Goal: Task Accomplishment & Management: Manage account settings

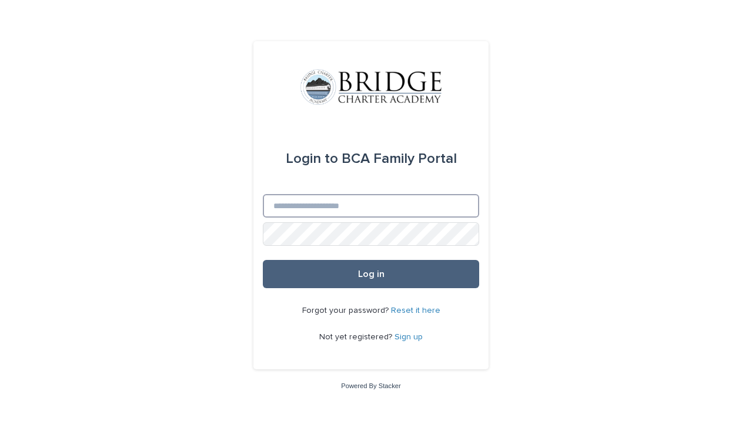
type input "**********"
click at [381, 262] on button "Log in" at bounding box center [371, 274] width 216 height 28
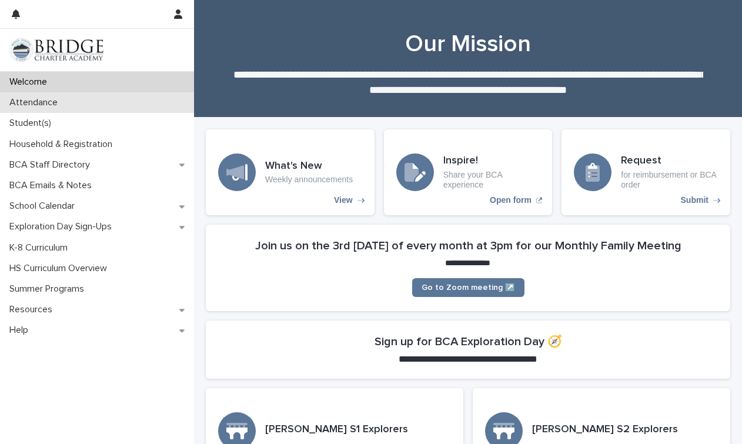
click at [49, 97] on p "Attendance" at bounding box center [36, 102] width 62 height 11
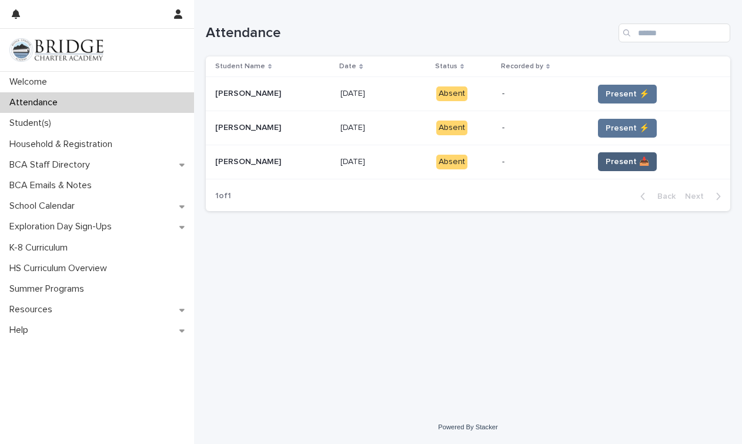
click at [634, 163] on span "Present 📥" at bounding box center [628, 162] width 44 height 12
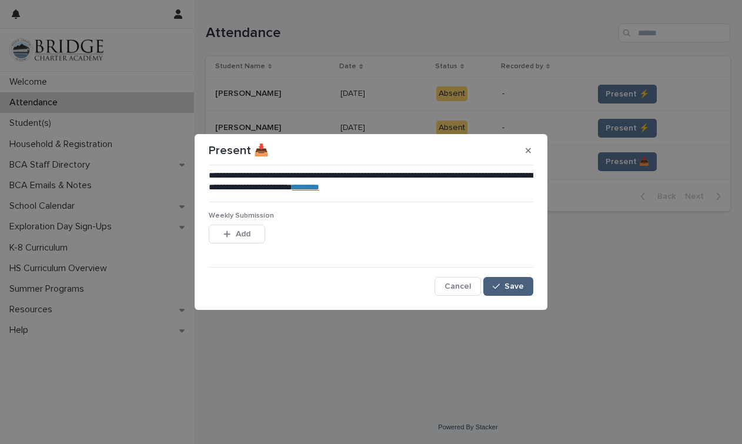
click at [519, 285] on span "Save" at bounding box center [514, 286] width 19 height 8
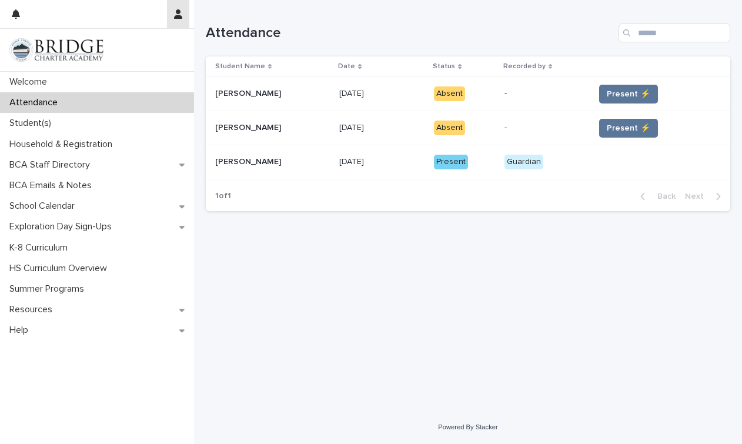
click at [182, 12] on icon "button" at bounding box center [178, 13] width 8 height 9
click at [124, 51] on p "Log Out" at bounding box center [144, 50] width 74 height 20
